Goal: Navigation & Orientation: Find specific page/section

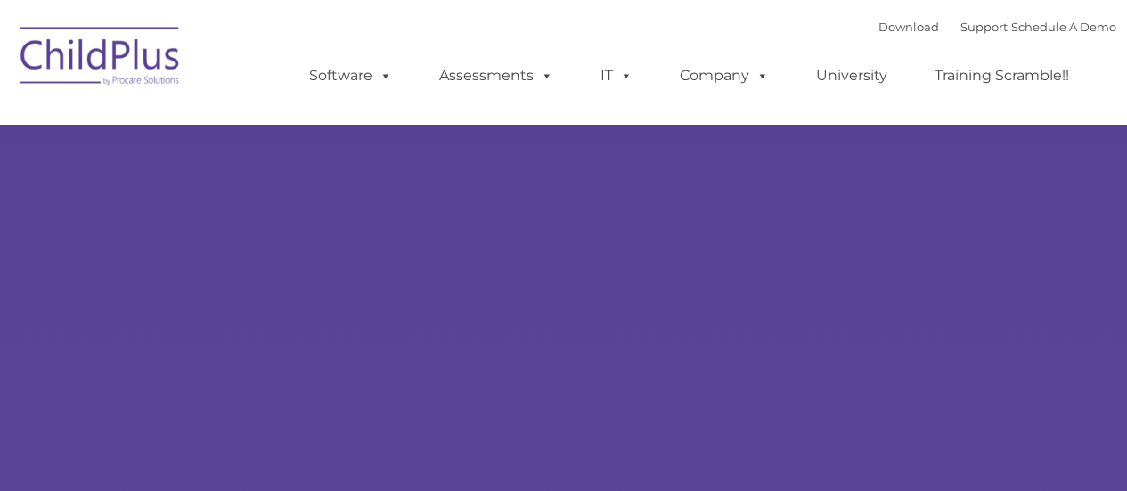
type input ""
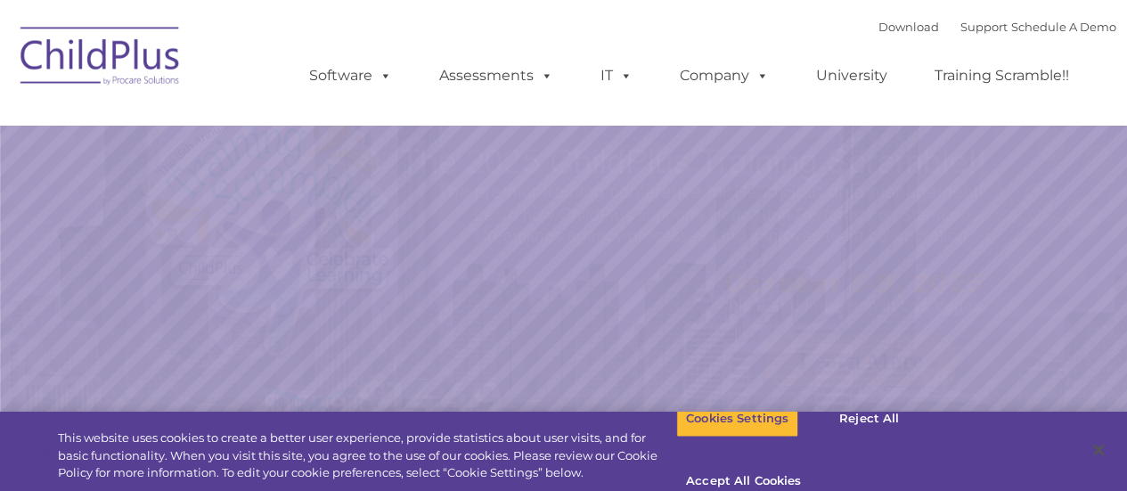
select select "MEDIUM"
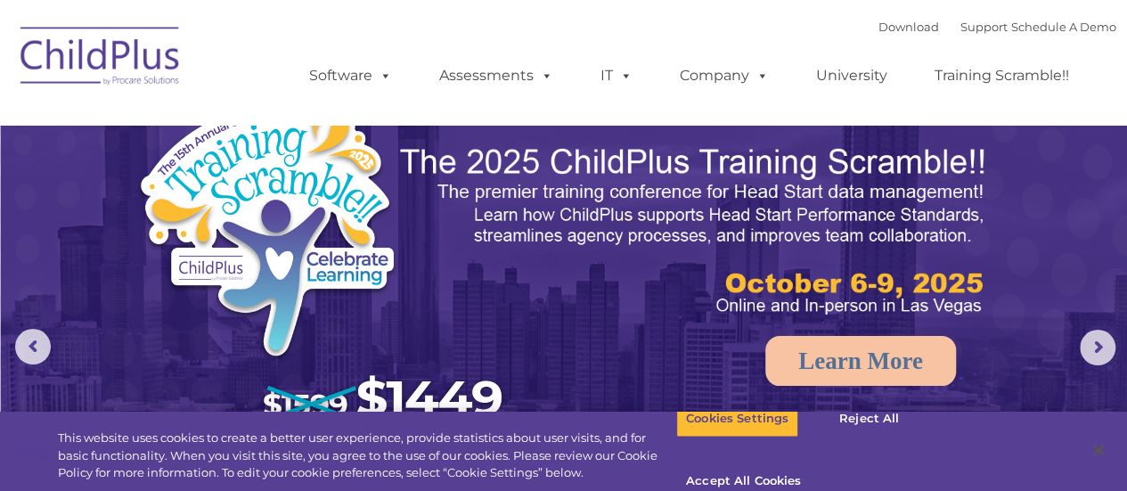
click at [104, 69] on img at bounding box center [101, 58] width 178 height 89
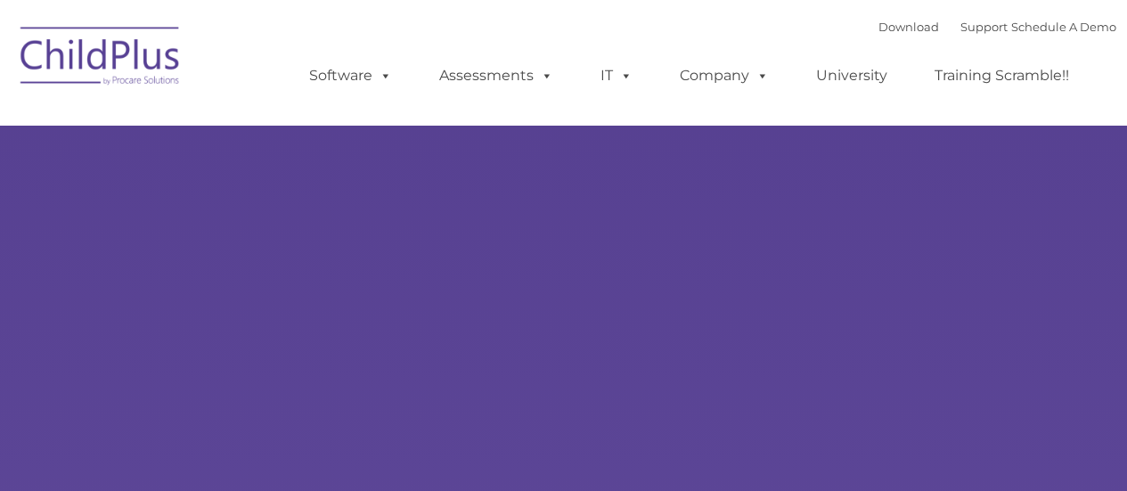
type input ""
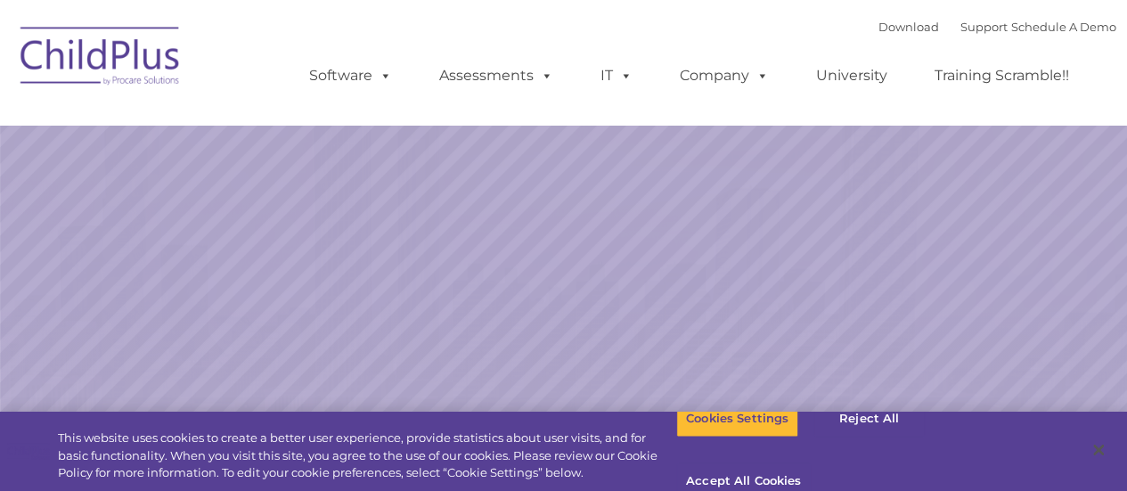
select select "MEDIUM"
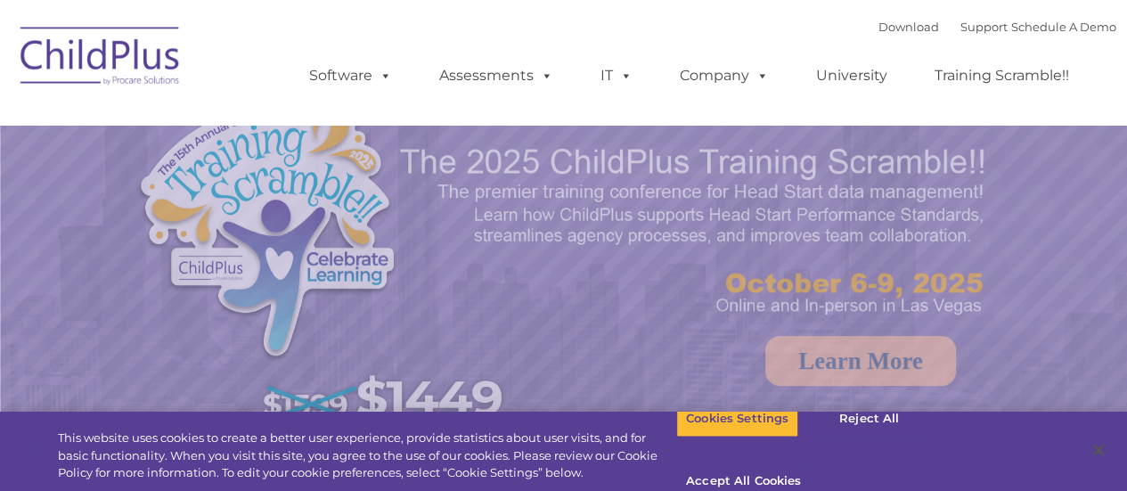
select select "MEDIUM"
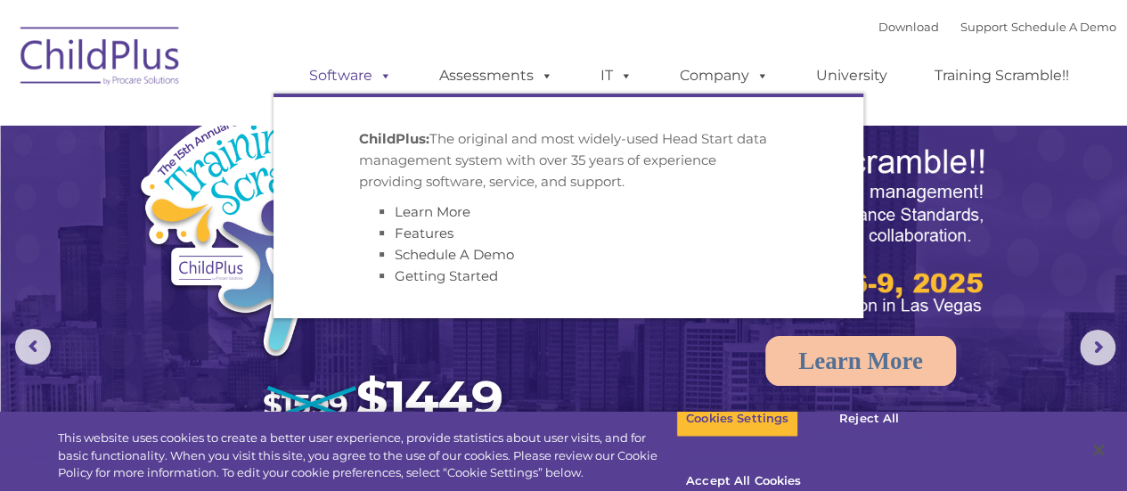
click at [369, 80] on link "Software" at bounding box center [350, 76] width 118 height 36
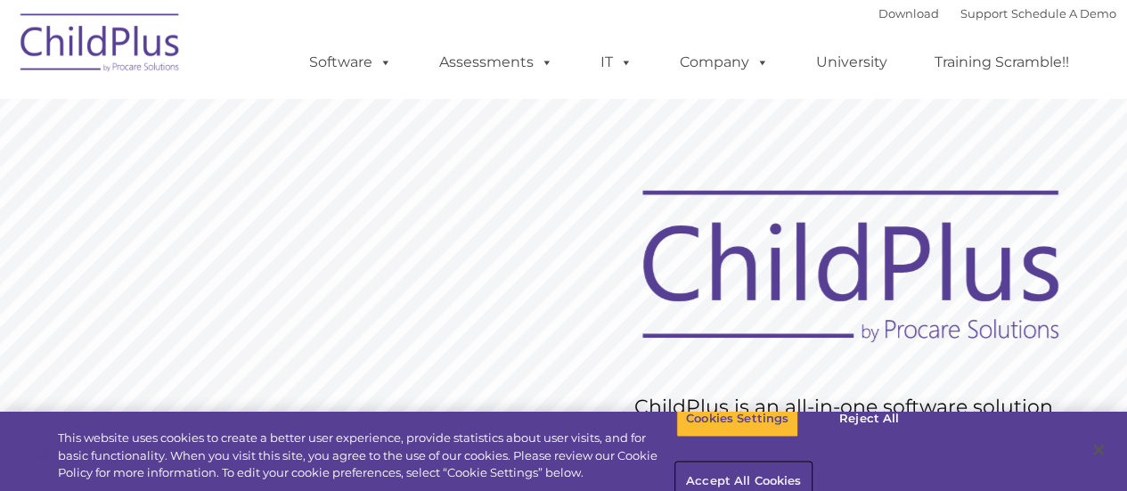
click at [811, 463] on button "Accept All Cookies" at bounding box center [743, 481] width 135 height 37
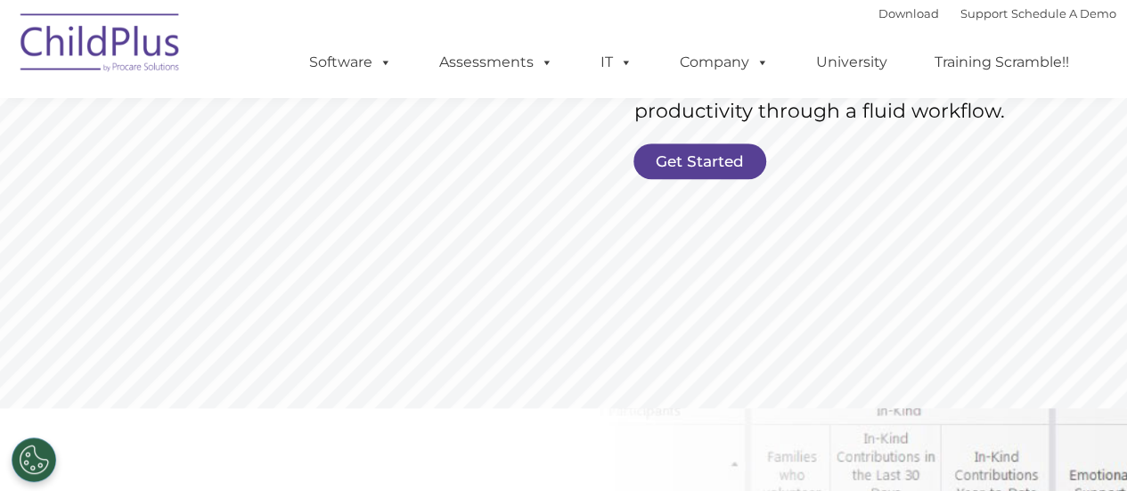
scroll to position [462, 0]
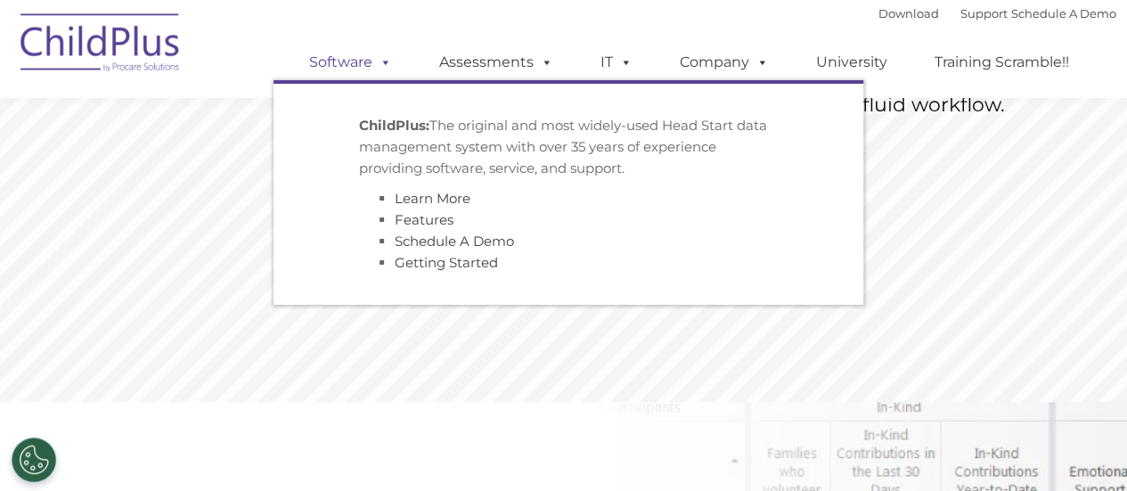
click at [335, 69] on link "Software" at bounding box center [350, 63] width 118 height 36
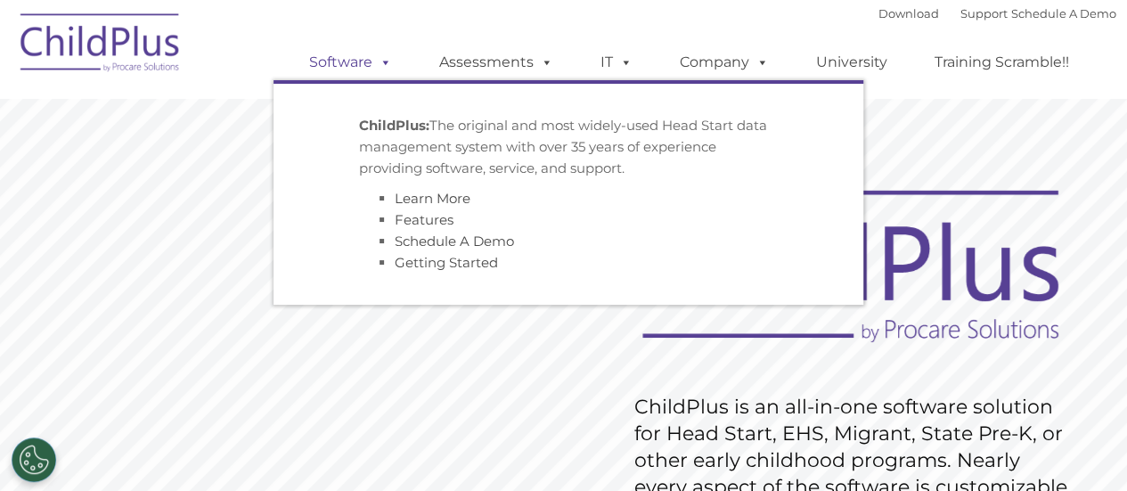
click at [356, 66] on link "Software" at bounding box center [350, 63] width 118 height 36
click at [453, 265] on link "Getting Started" at bounding box center [446, 262] width 103 height 17
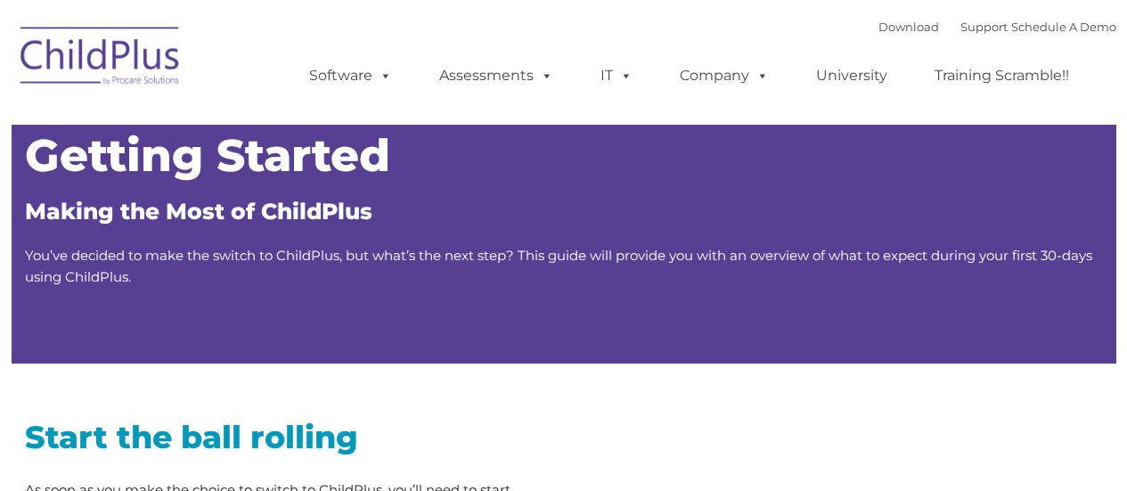
type input ""
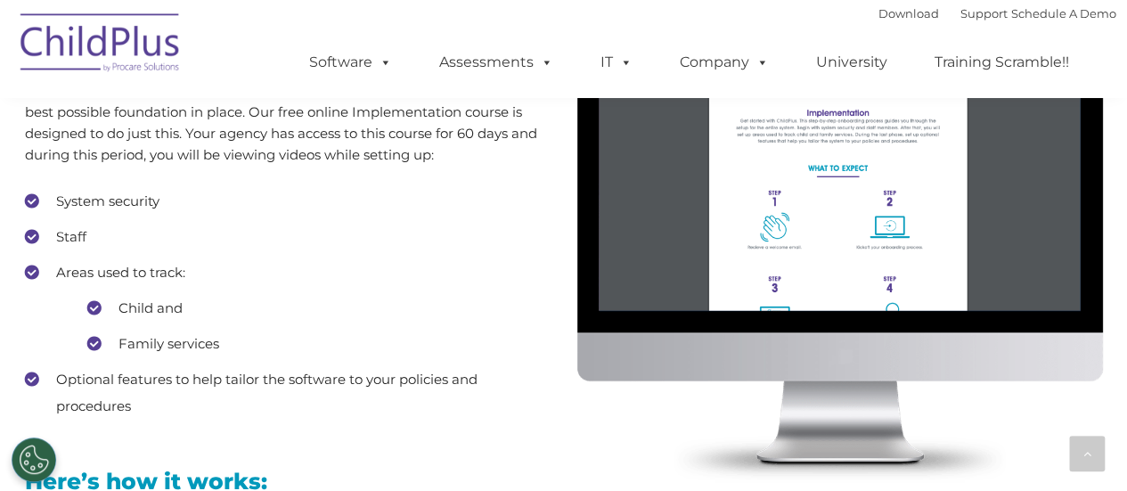
scroll to position [1625, 0]
